Goal: Information Seeking & Learning: Learn about a topic

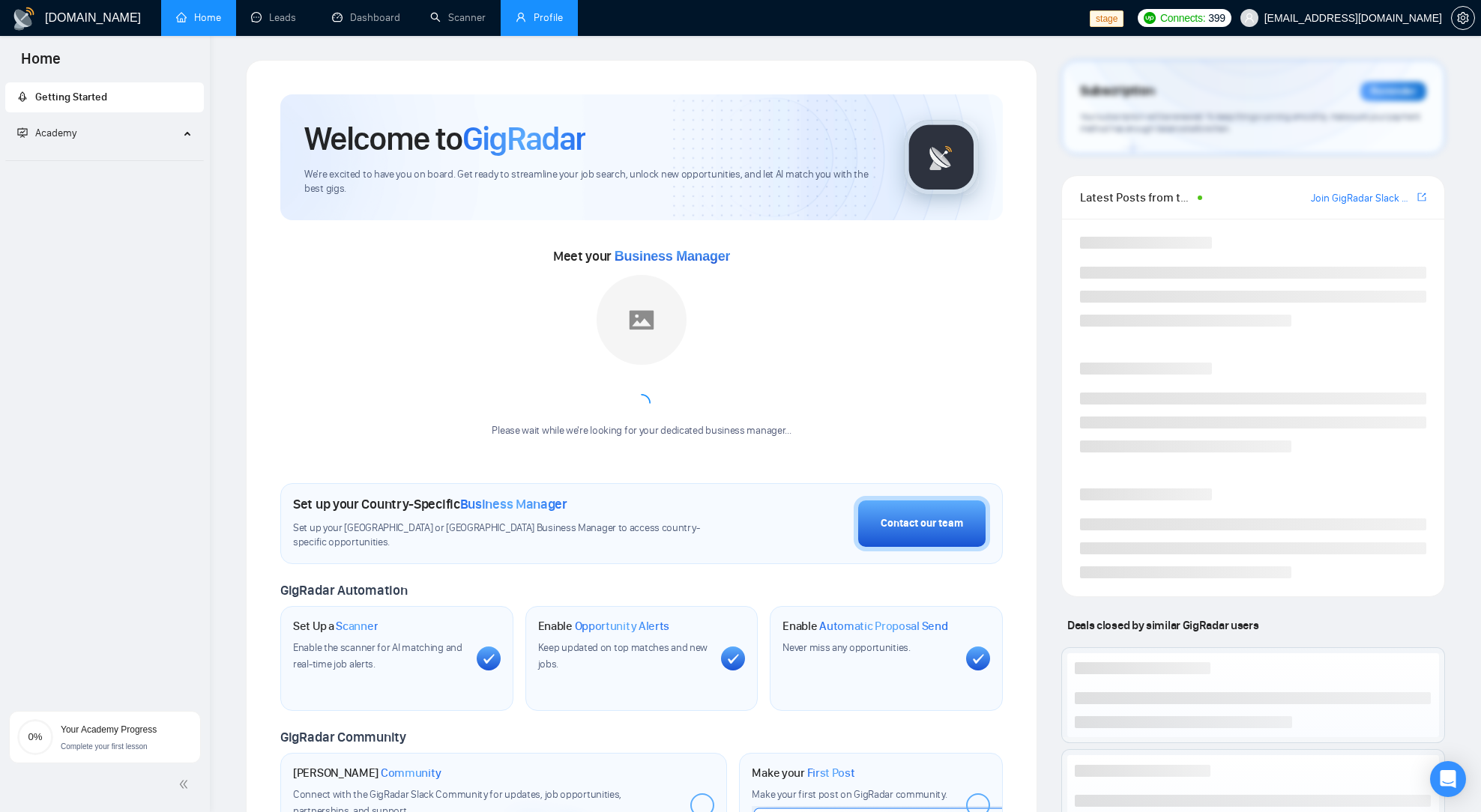
click at [531, 18] on link "Profile" at bounding box center [540, 18] width 48 height 13
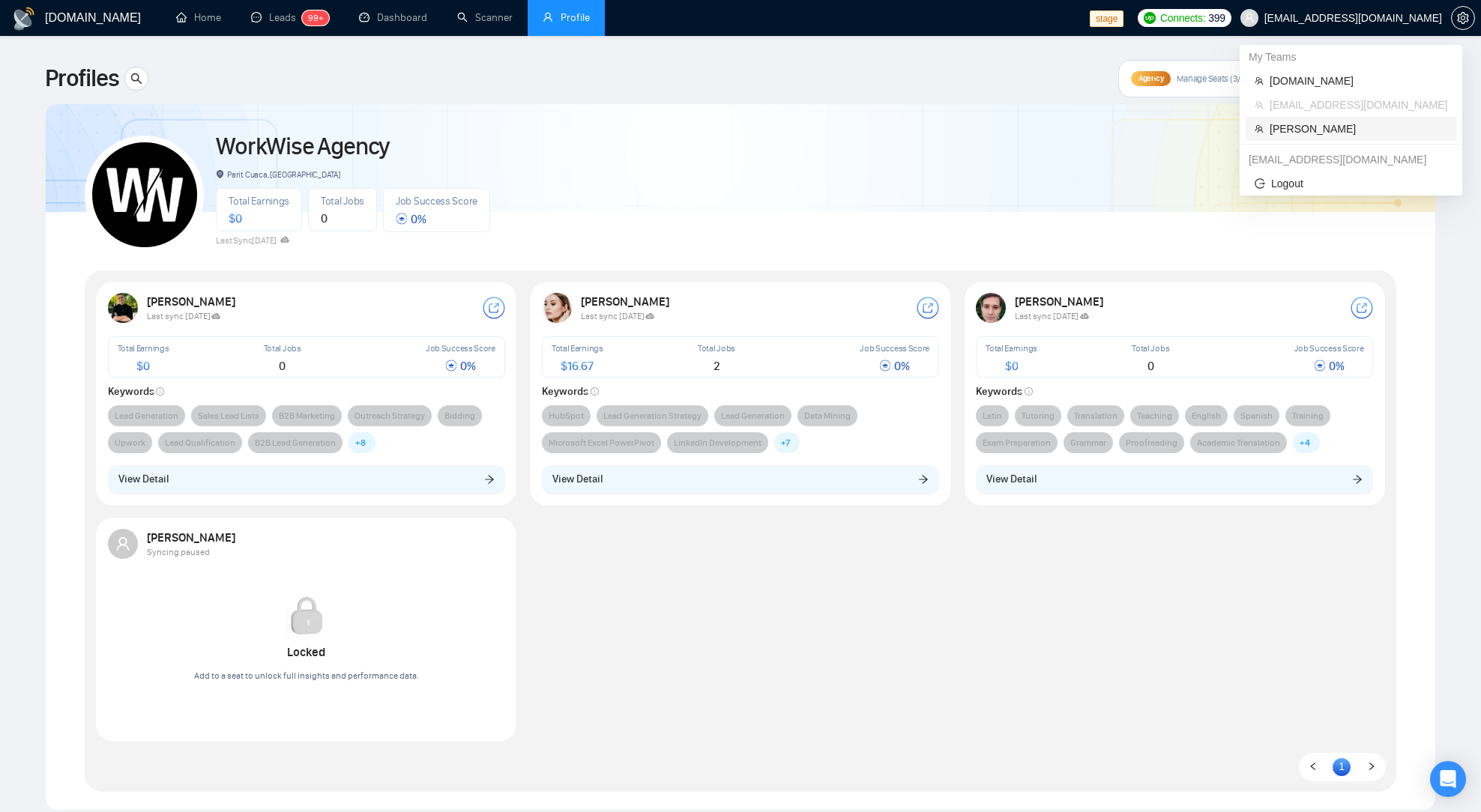
click at [1290, 124] on span "[PERSON_NAME]" at bounding box center [1358, 128] width 177 height 16
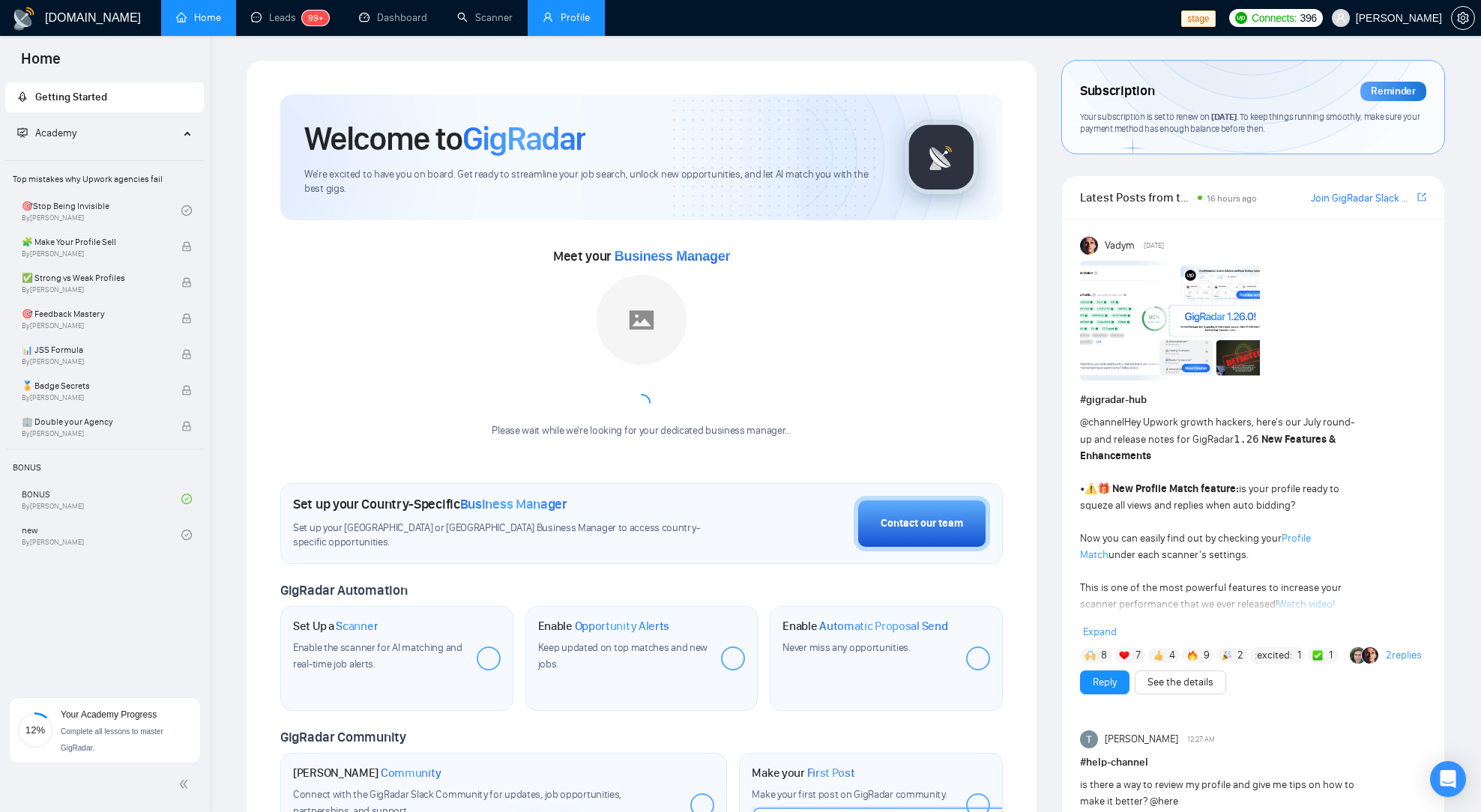
click at [560, 21] on link "Profile" at bounding box center [567, 18] width 48 height 13
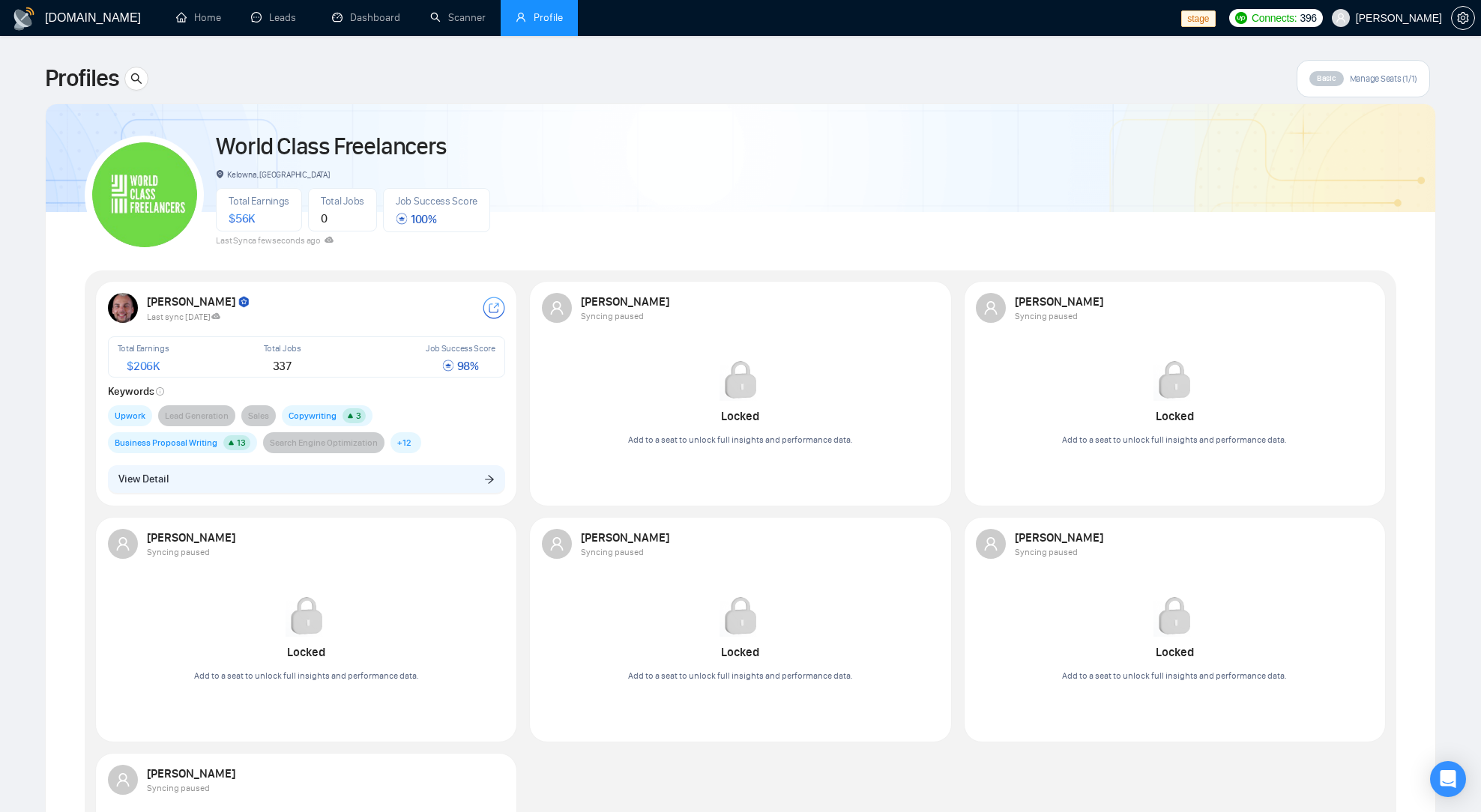
click at [308, 501] on div "[PERSON_NAME] Last sync [DATE] Total Earnings $ 206K Total Jobs 337 Job Success…" at bounding box center [306, 394] width 422 height 226
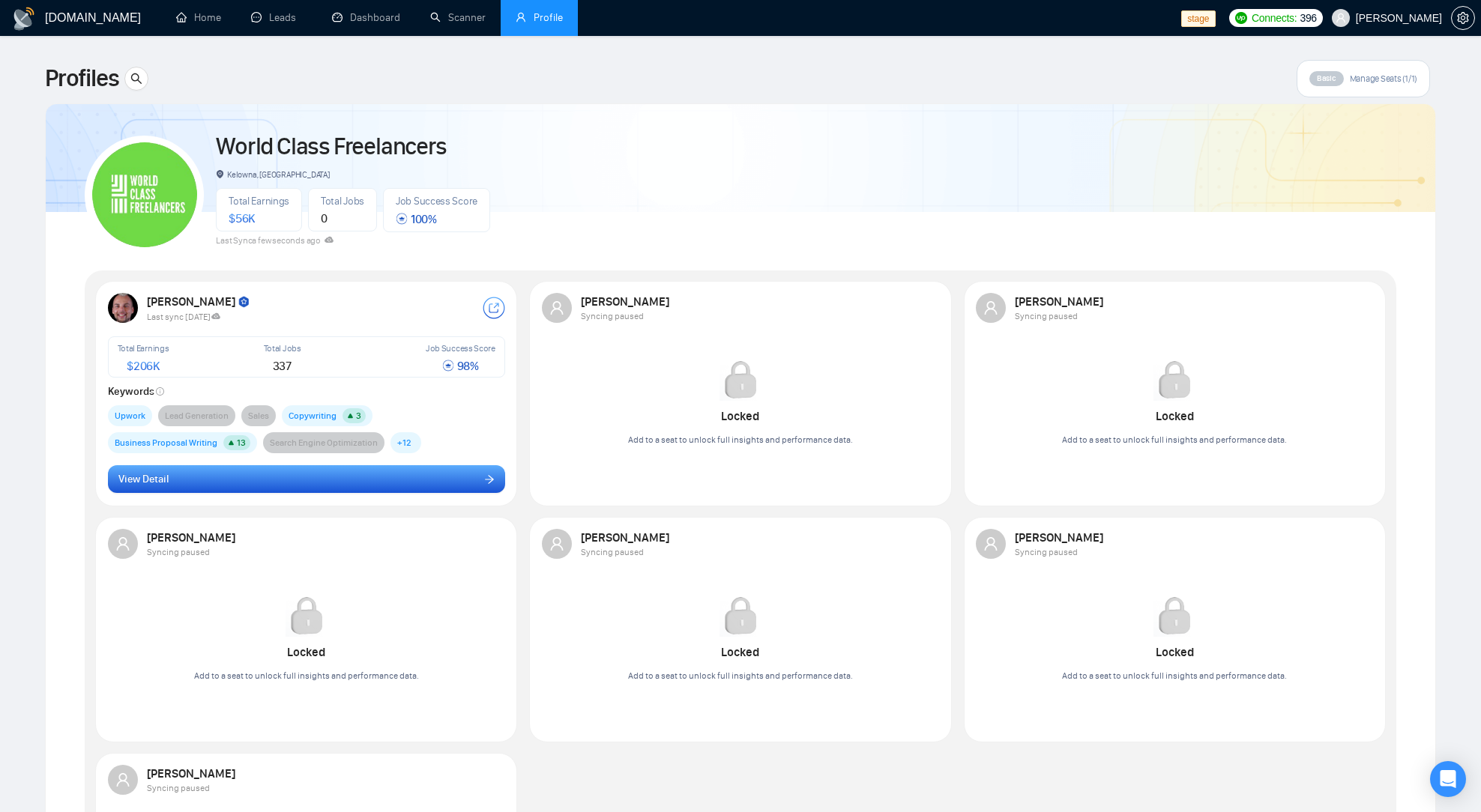
click at [327, 490] on button "View Detail" at bounding box center [307, 479] width 398 height 28
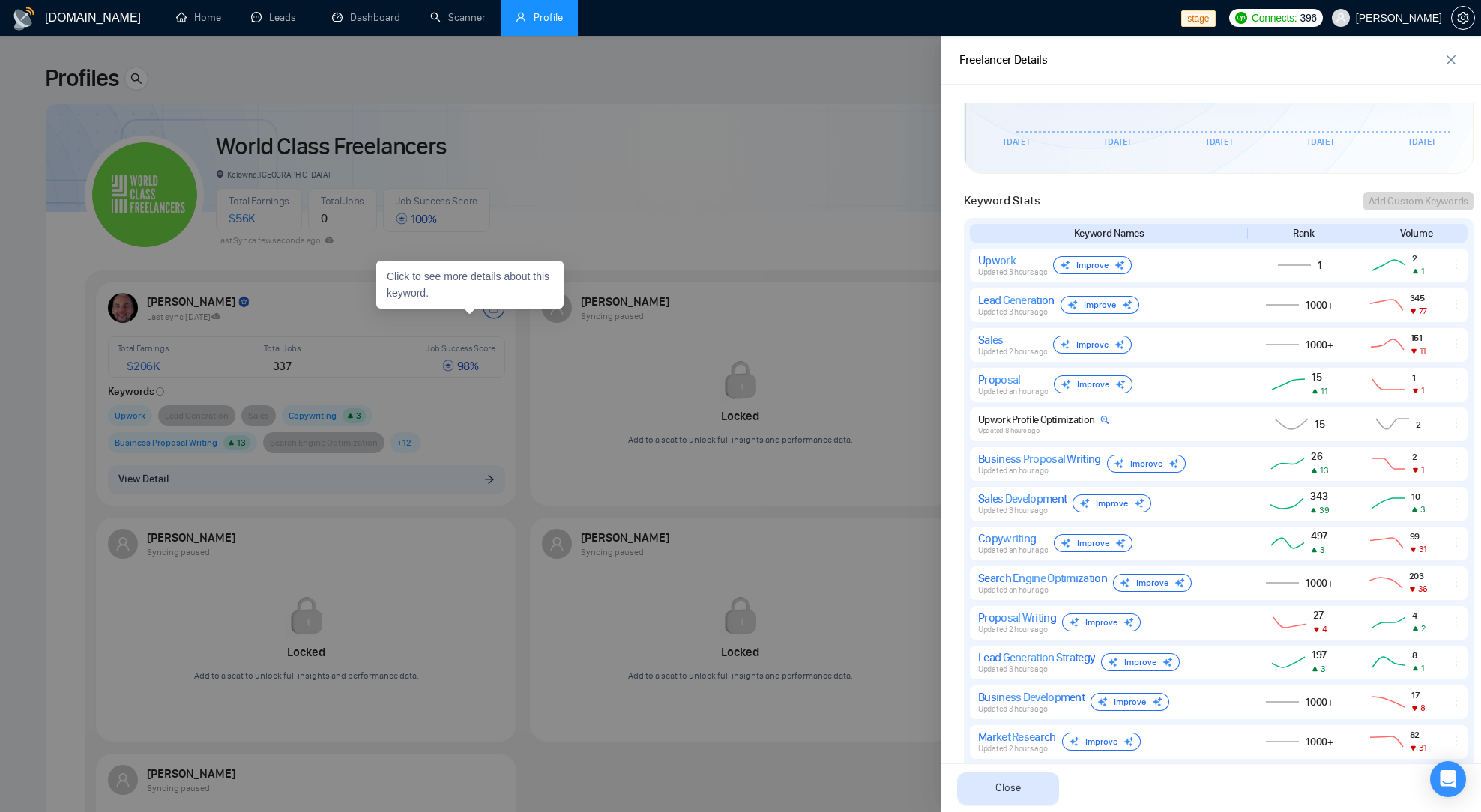
scroll to position [577, 0]
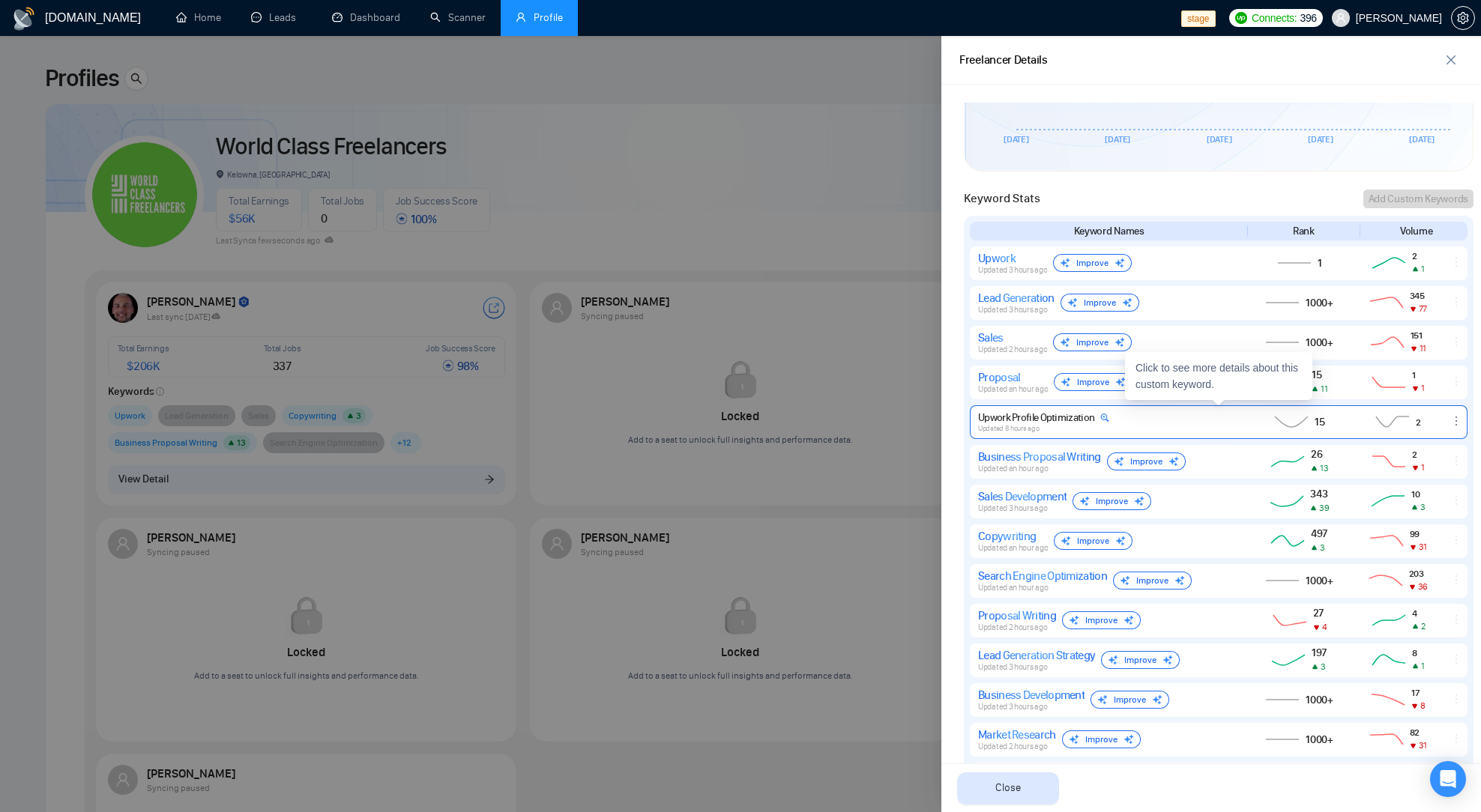
click at [1126, 418] on div "Upwork Profile Optimization Updated 8 hours ago" at bounding box center [1107, 422] width 259 height 21
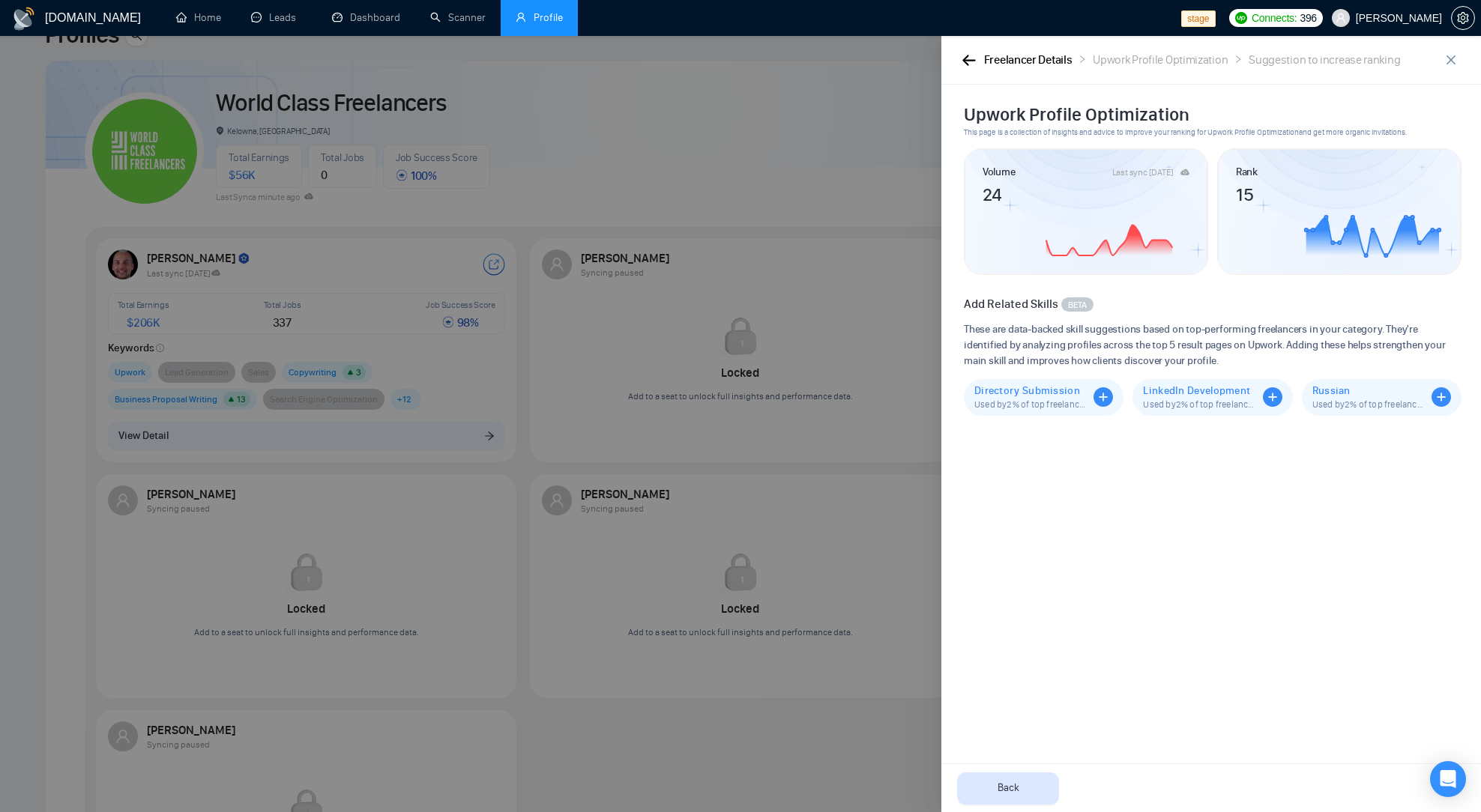
scroll to position [0, 0]
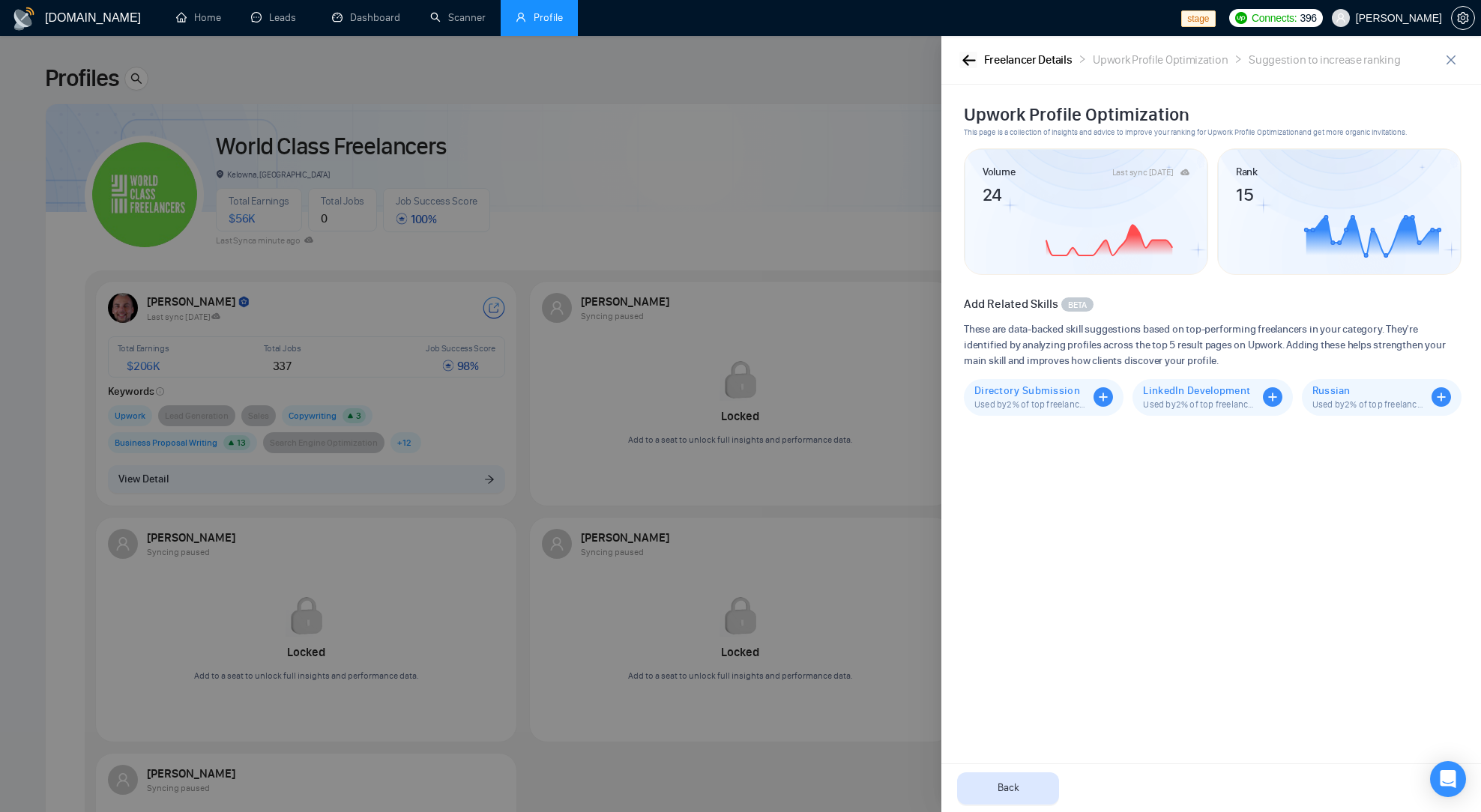
click at [963, 52] on button "button" at bounding box center [968, 59] width 18 height 16
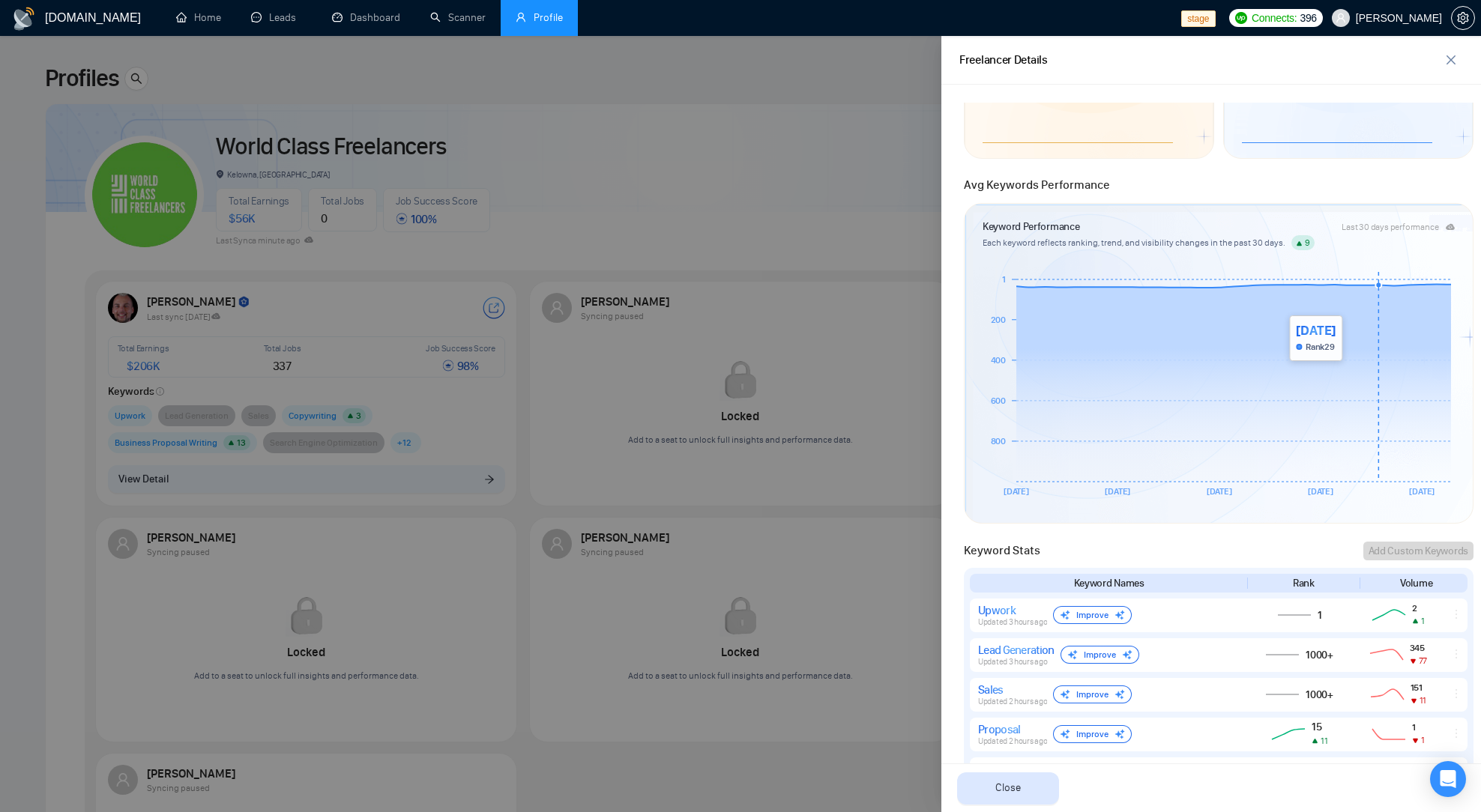
scroll to position [234, 0]
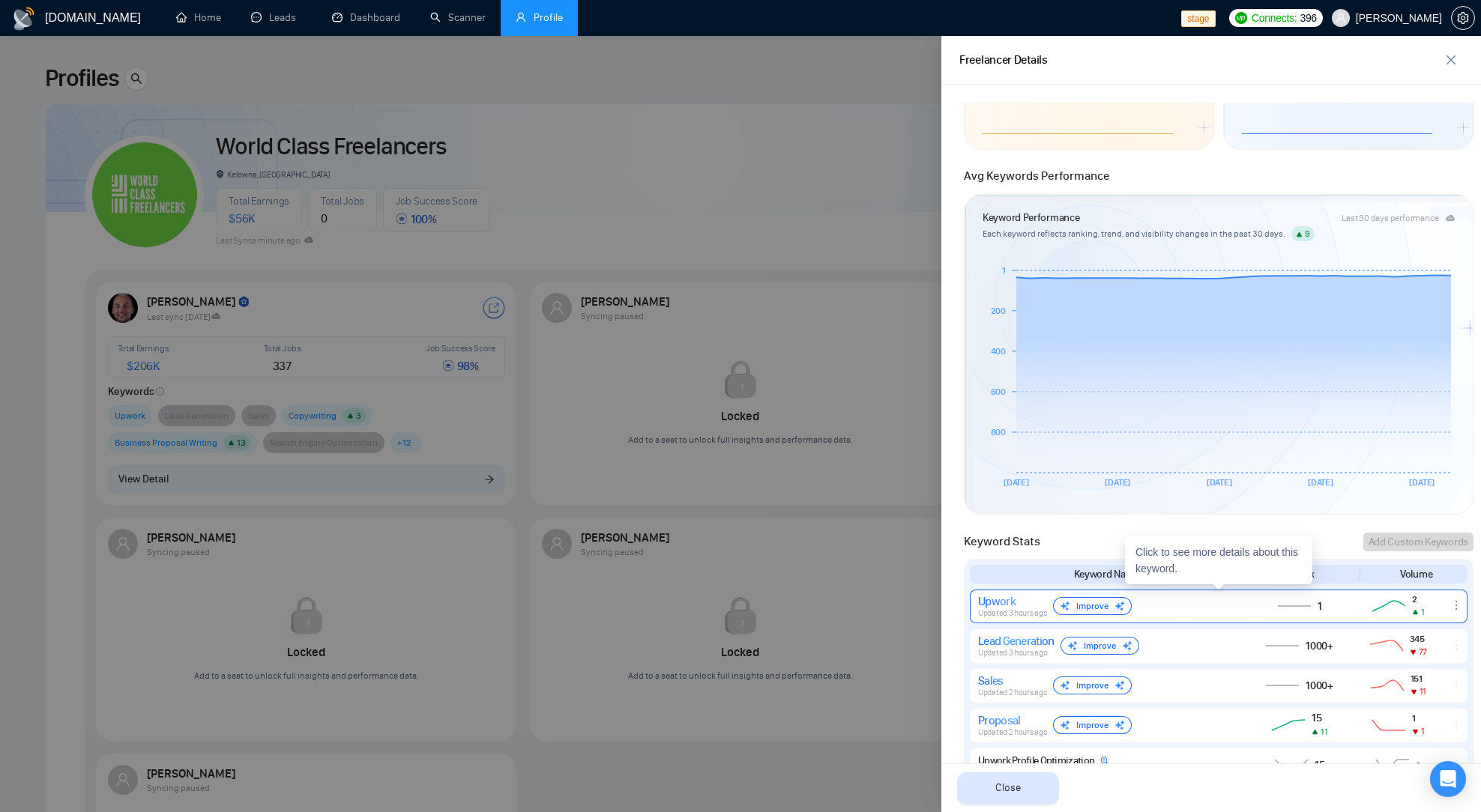
click at [1284, 601] on icon at bounding box center [1294, 606] width 41 height 18
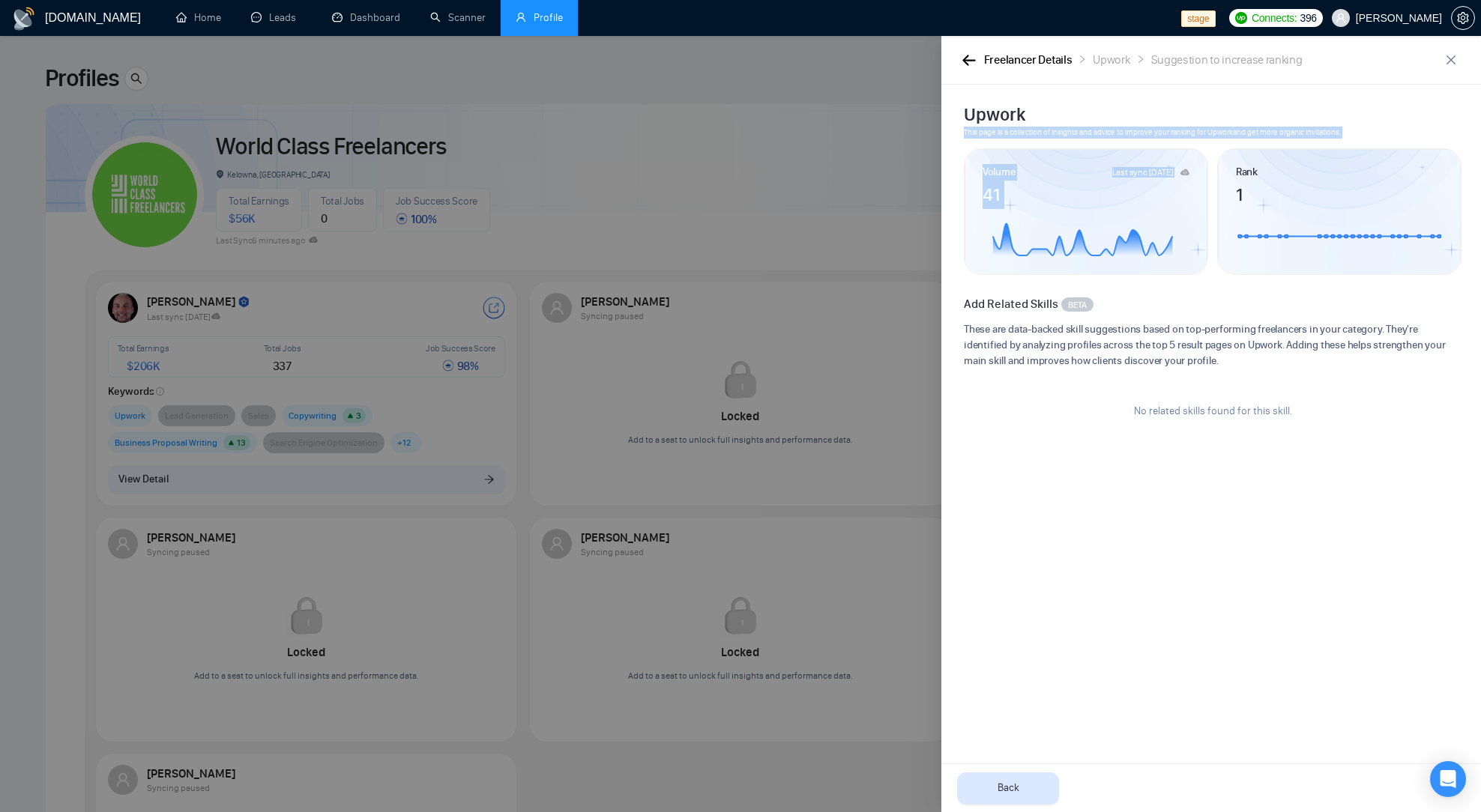
drag, startPoint x: 1127, startPoint y: 259, endPoint x: 1017, endPoint y: 120, distance: 177.3
click at [1020, 120] on div "Upwork This page is a collection of insights and advice to improve your ranking…" at bounding box center [1219, 272] width 519 height 340
click at [968, 66] on button "button" at bounding box center [968, 59] width 18 height 16
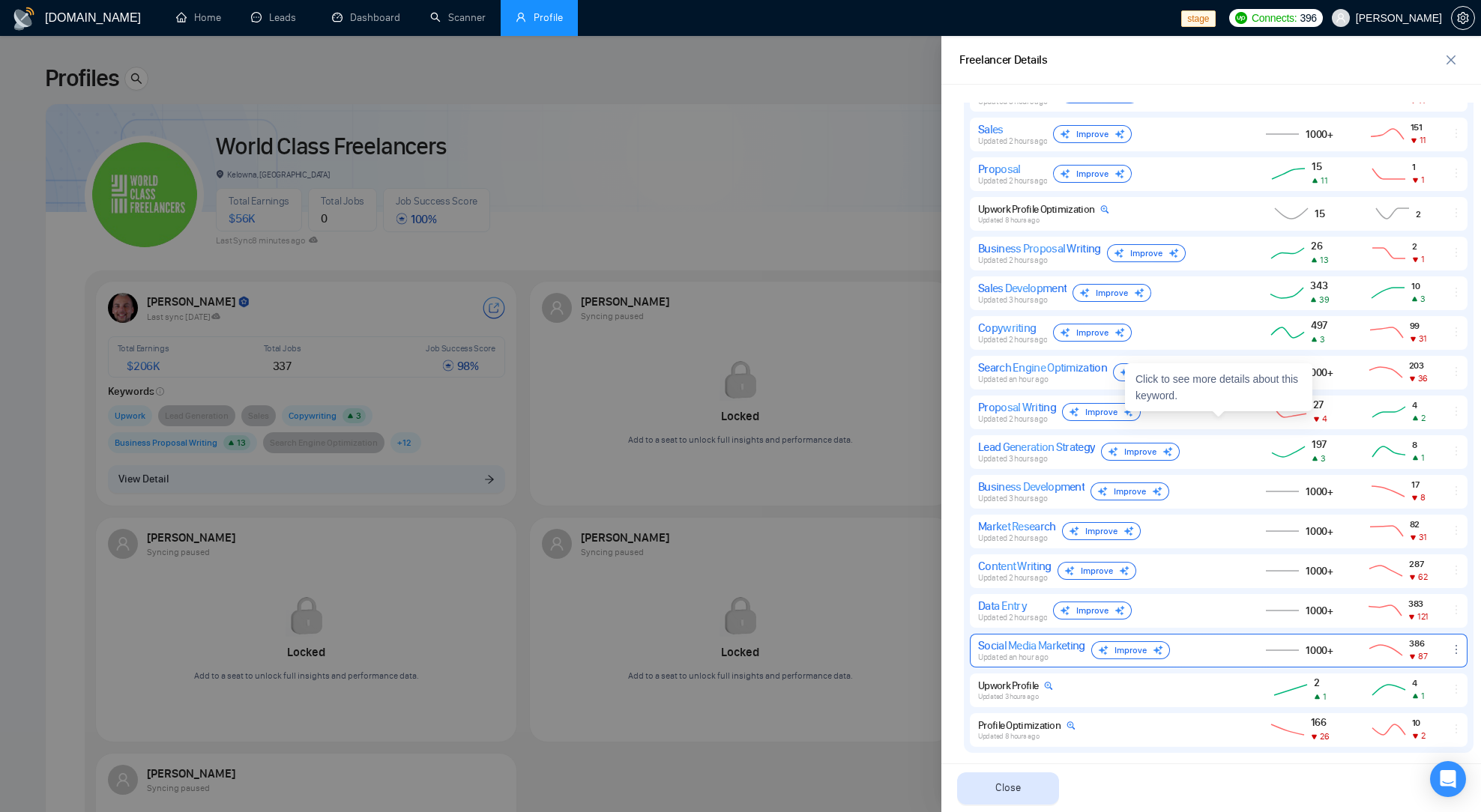
scroll to position [780, 0]
